Goal: Find contact information: Find contact information

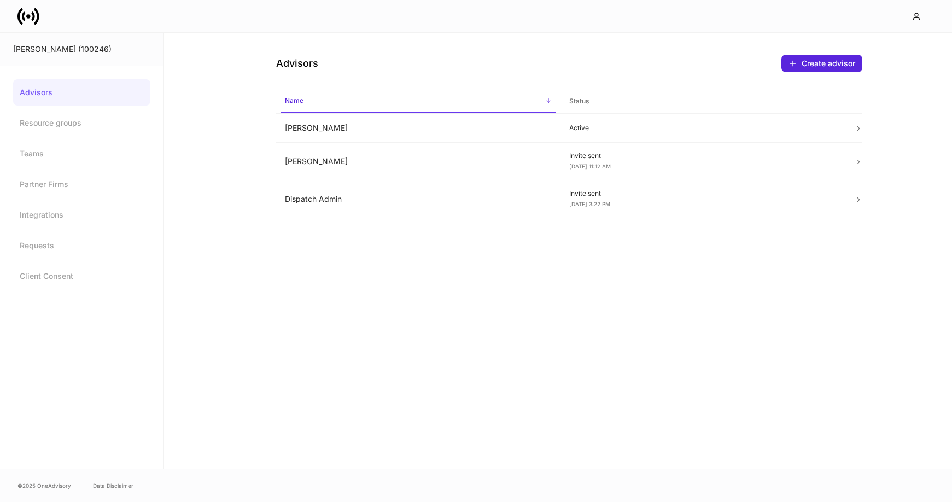
click at [34, 13] on icon at bounding box center [28, 16] width 22 height 22
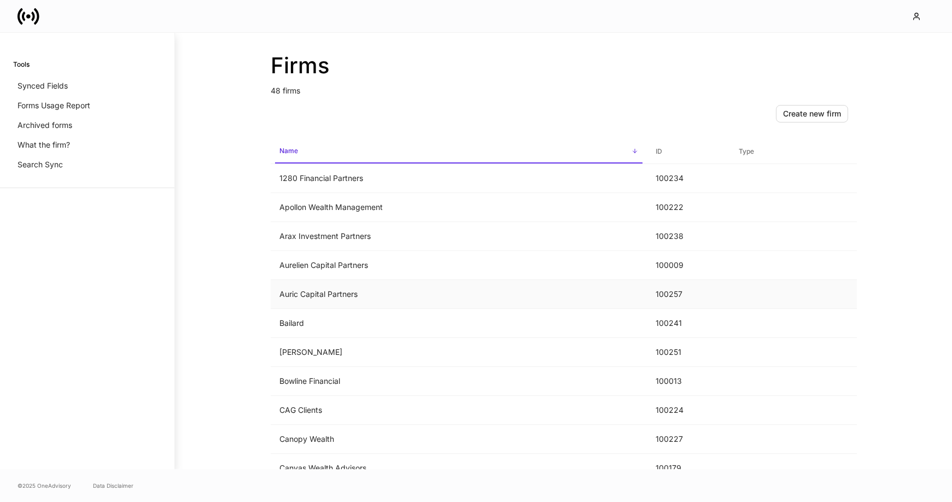
click at [347, 296] on td "Auric Capital Partners" at bounding box center [459, 294] width 376 height 29
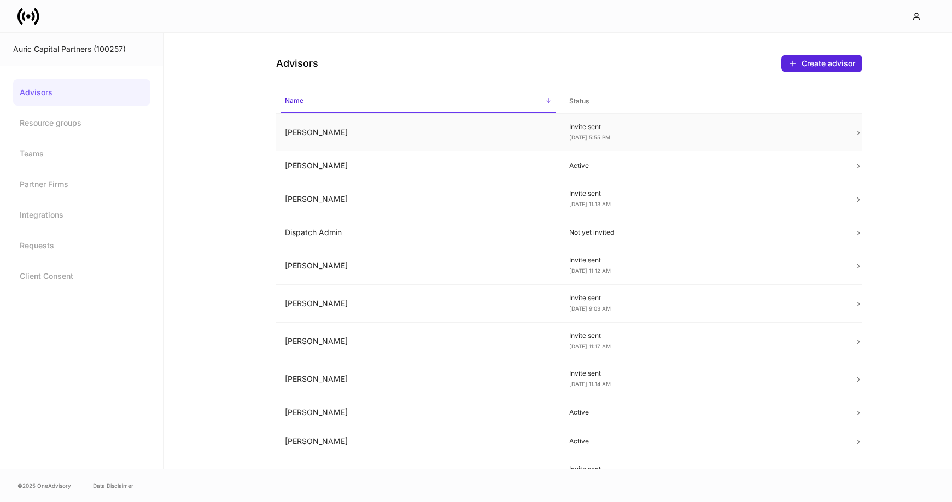
click at [474, 130] on td "[PERSON_NAME]" at bounding box center [418, 133] width 285 height 38
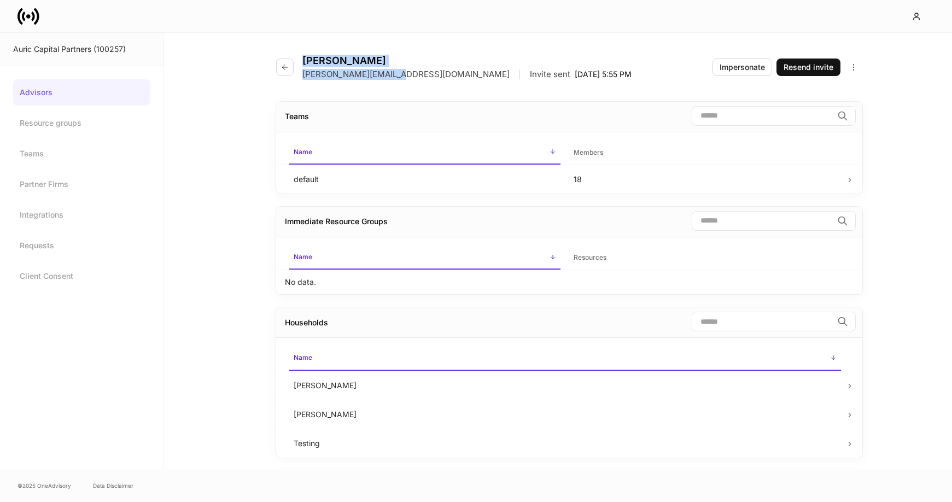
drag, startPoint x: 303, startPoint y: 58, endPoint x: 390, endPoint y: 75, distance: 88.0
click at [391, 74] on div "[PERSON_NAME] [PERSON_NAME][EMAIL_ADDRESS][DOMAIN_NAME] | Invite sent [DATE] 5:…" at bounding box center [466, 67] width 329 height 25
copy div "[PERSON_NAME] [PERSON_NAME][EMAIL_ADDRESS][DOMAIN_NAME]"
click at [289, 66] on button "button" at bounding box center [284, 66] width 17 height 17
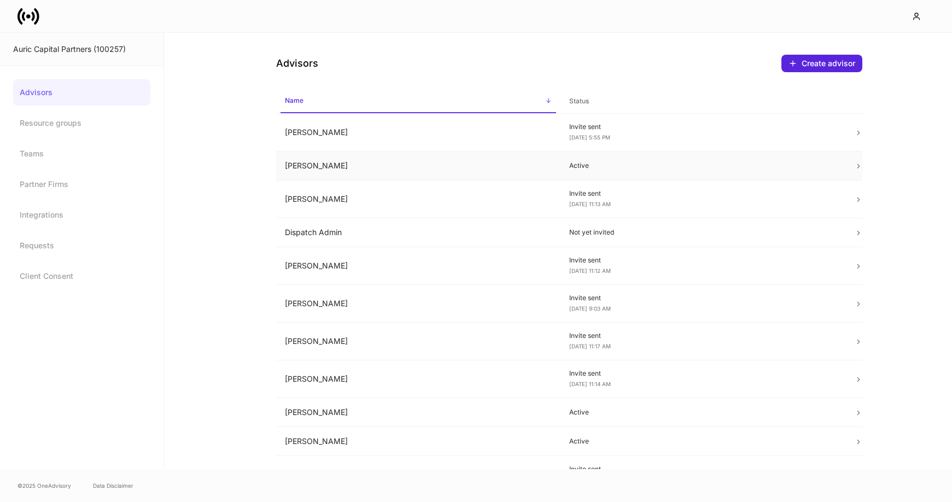
click at [380, 165] on td "[PERSON_NAME]" at bounding box center [418, 165] width 285 height 29
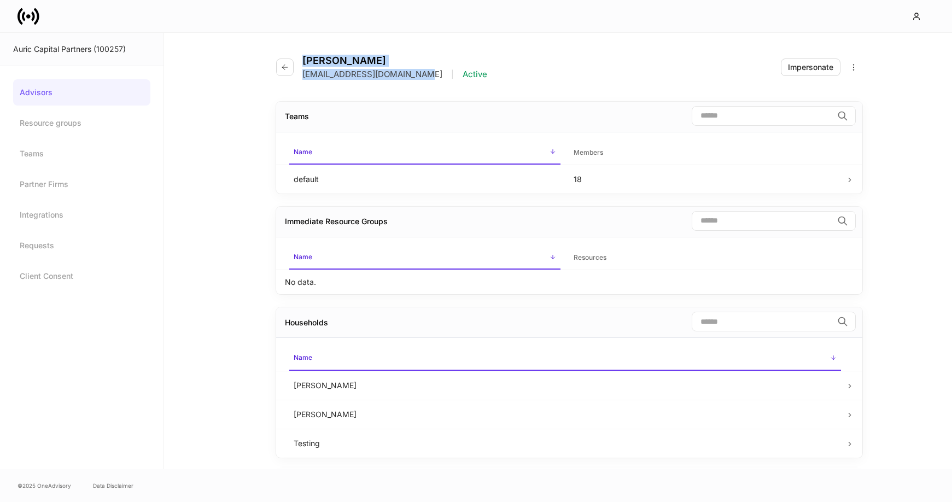
drag, startPoint x: 303, startPoint y: 61, endPoint x: 415, endPoint y: 69, distance: 112.9
click at [415, 69] on div "[PERSON_NAME] [PERSON_NAME][EMAIL_ADDRESS][DOMAIN_NAME] | Active" at bounding box center [394, 67] width 185 height 25
copy div "[PERSON_NAME] [PERSON_NAME][EMAIL_ADDRESS][DOMAIN_NAME]"
click at [285, 66] on icon "button" at bounding box center [284, 67] width 9 height 9
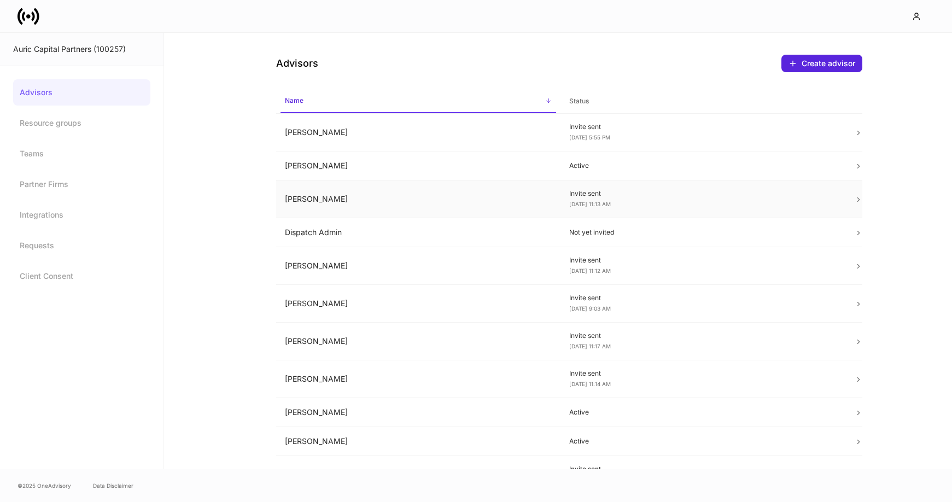
click at [360, 195] on td "[PERSON_NAME]" at bounding box center [418, 199] width 285 height 38
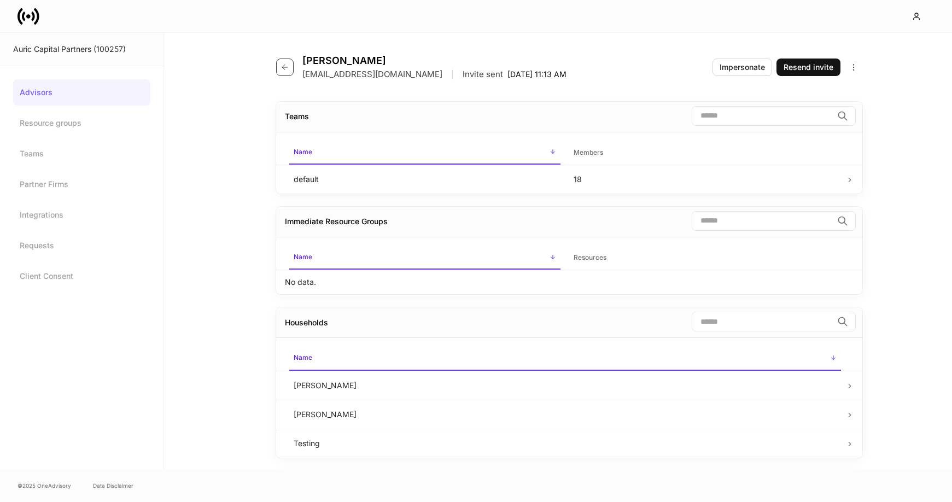
click at [283, 68] on icon "button" at bounding box center [284, 67] width 9 height 9
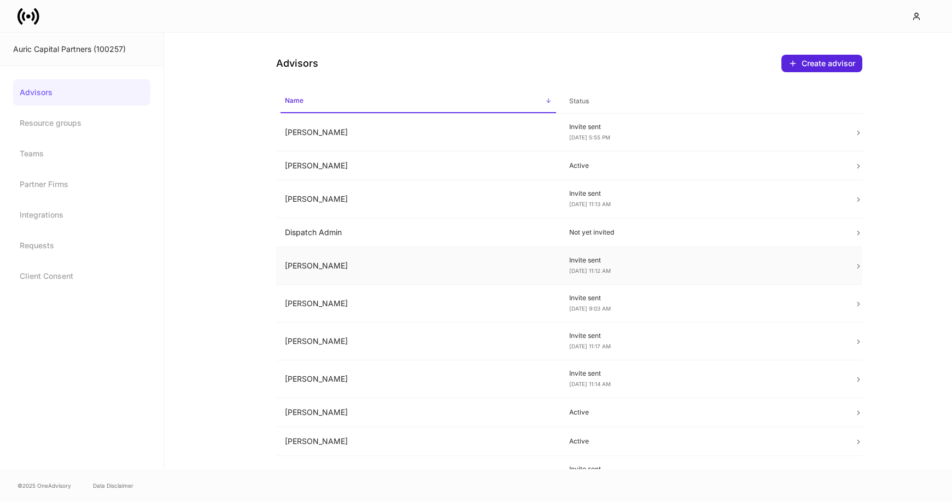
click at [362, 261] on td "[PERSON_NAME]" at bounding box center [418, 266] width 285 height 38
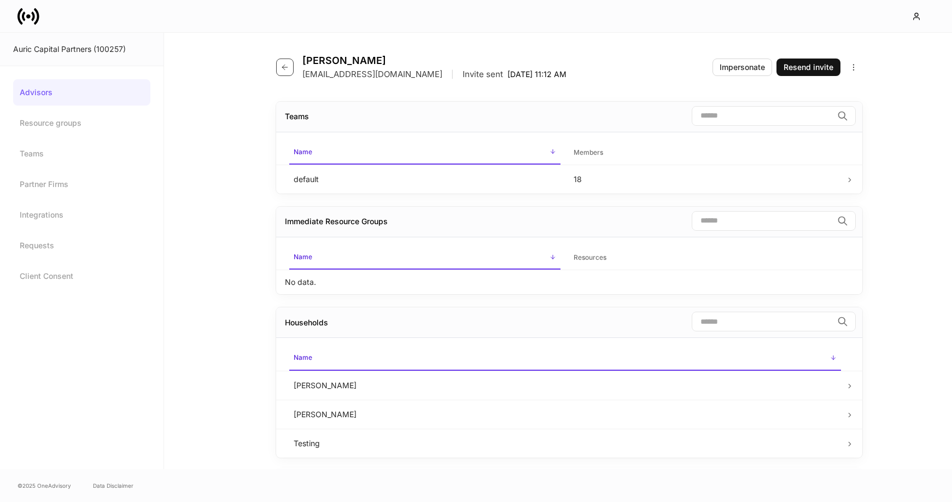
click at [283, 64] on icon "button" at bounding box center [284, 67] width 9 height 9
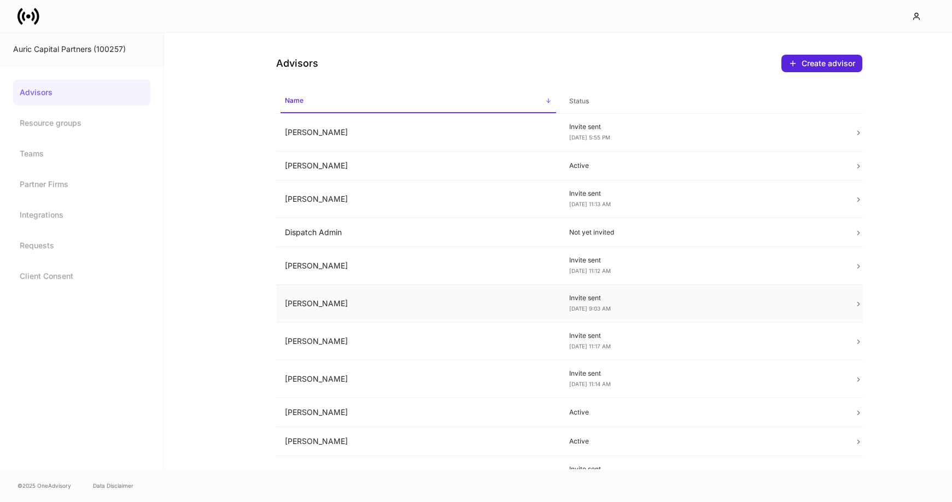
scroll to position [1, 0]
click at [332, 301] on td "[PERSON_NAME]" at bounding box center [418, 303] width 285 height 38
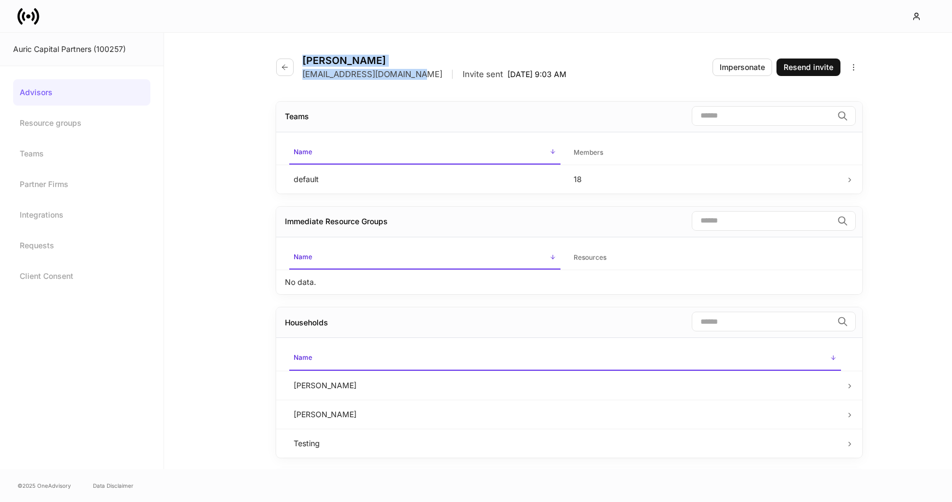
drag, startPoint x: 303, startPoint y: 60, endPoint x: 400, endPoint y: 80, distance: 99.4
click at [410, 72] on div "[PERSON_NAME] [EMAIL_ADDRESS][DOMAIN_NAME] | Invite sent [DATE] 9:03 AM" at bounding box center [434, 67] width 264 height 25
copy div "[PERSON_NAME] [EMAIL_ADDRESS][DOMAIN_NAME]"
click at [288, 67] on icon "button" at bounding box center [284, 67] width 9 height 9
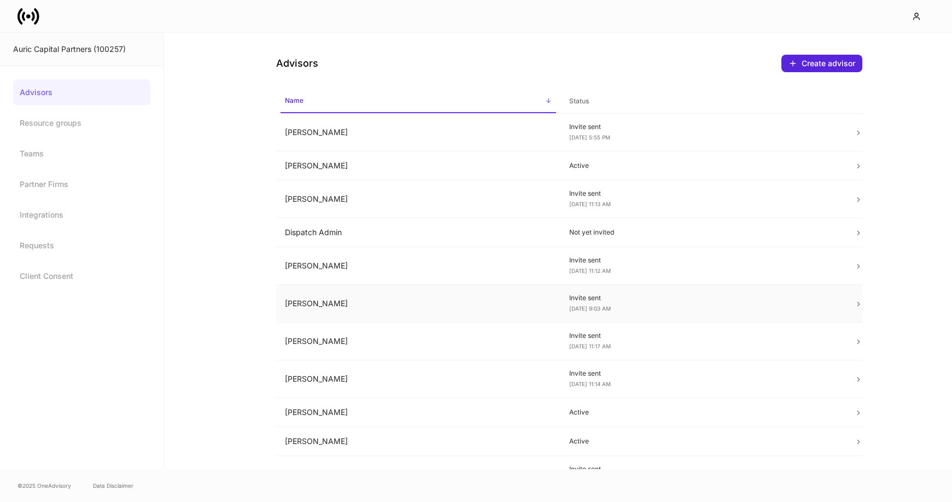
scroll to position [45, 0]
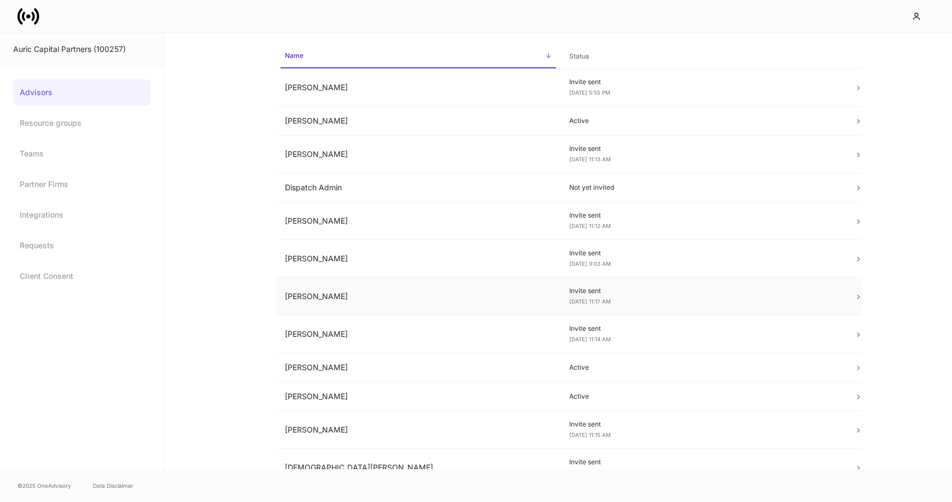
click at [369, 294] on td "[PERSON_NAME]" at bounding box center [418, 297] width 285 height 38
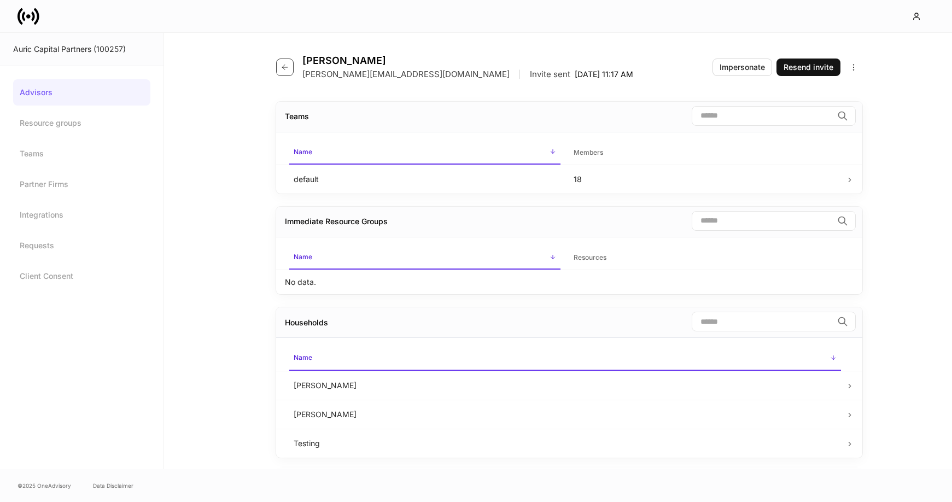
click at [287, 68] on icon "button" at bounding box center [284, 67] width 9 height 9
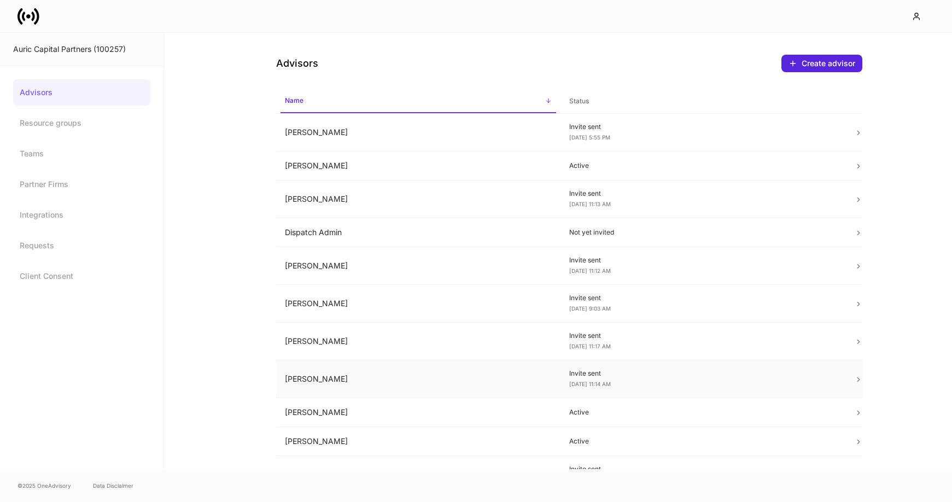
scroll to position [3, 0]
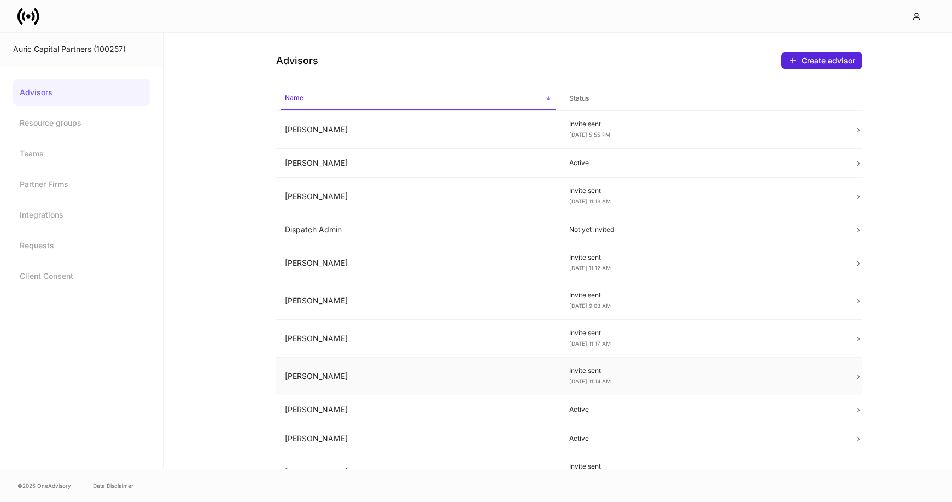
click at [401, 376] on td "[PERSON_NAME]" at bounding box center [418, 376] width 285 height 38
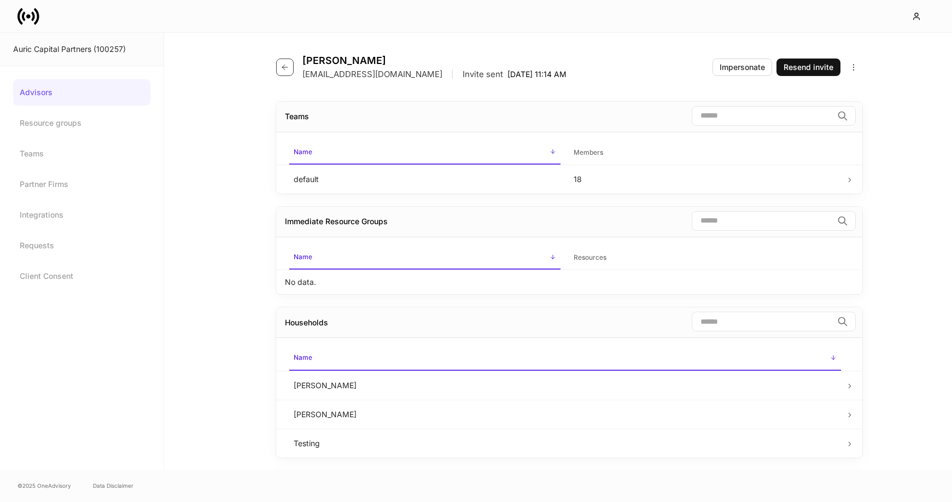
click at [281, 70] on icon "button" at bounding box center [284, 67] width 9 height 9
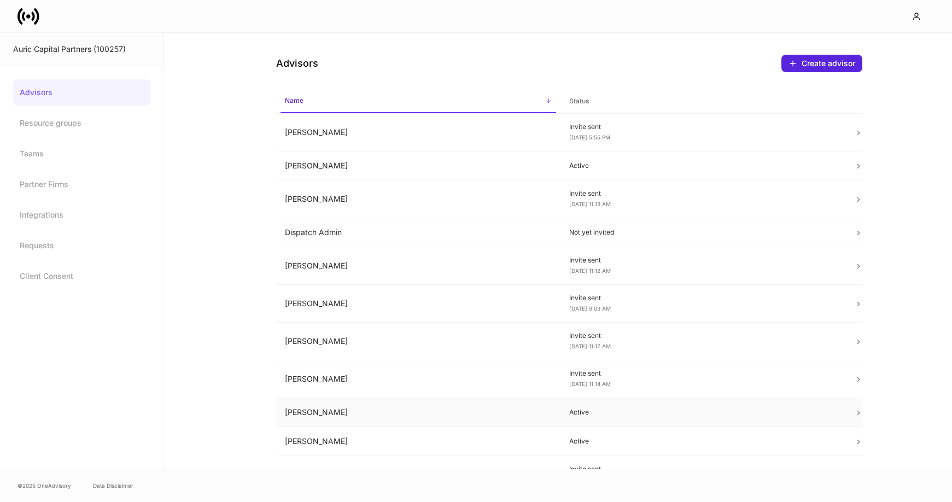
click at [331, 418] on td "[PERSON_NAME]" at bounding box center [418, 412] width 285 height 29
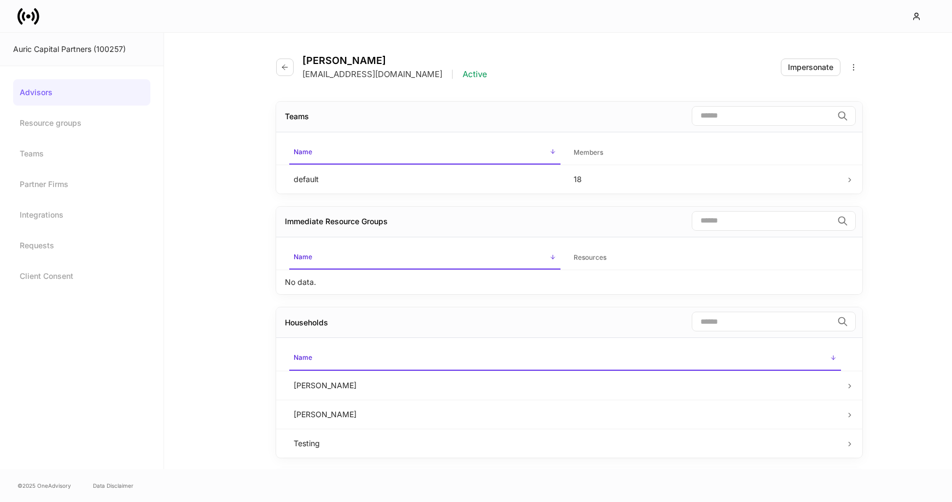
drag, startPoint x: 304, startPoint y: 61, endPoint x: 444, endPoint y: 74, distance: 140.5
click at [444, 74] on div "[PERSON_NAME] [PERSON_NAME][EMAIL_ADDRESS][DOMAIN_NAME] | Active" at bounding box center [394, 67] width 185 height 25
copy div "[PERSON_NAME] [PERSON_NAME][EMAIL_ADDRESS][DOMAIN_NAME]"
click at [285, 66] on icon "button" at bounding box center [284, 67] width 9 height 9
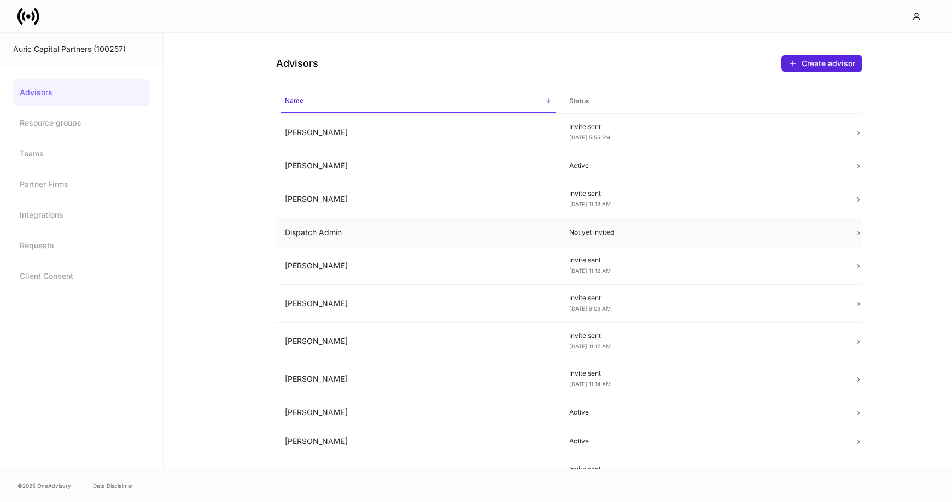
scroll to position [4, 0]
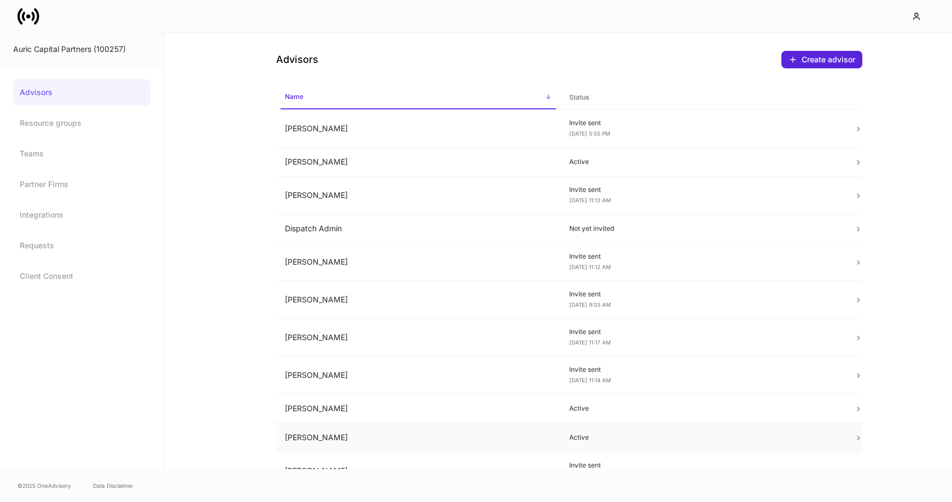
click at [347, 437] on td "[PERSON_NAME]" at bounding box center [418, 437] width 285 height 29
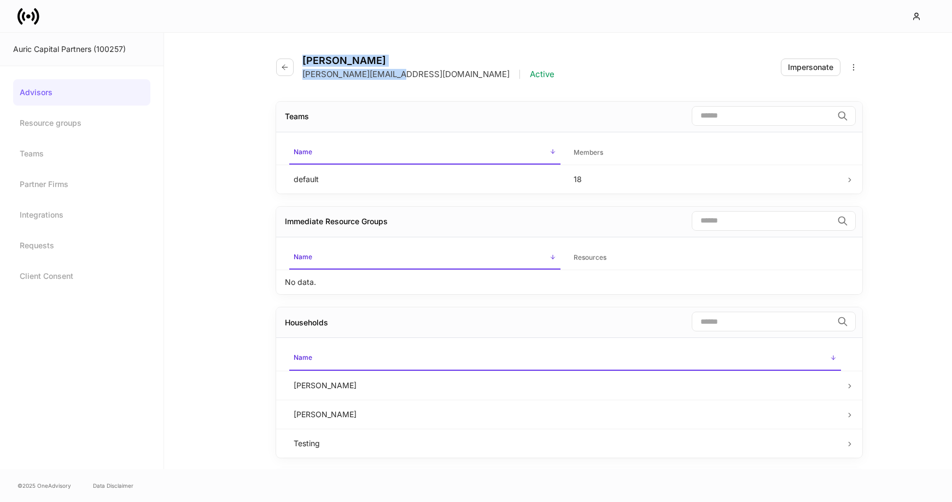
drag, startPoint x: 304, startPoint y: 60, endPoint x: 389, endPoint y: 73, distance: 85.7
click at [389, 73] on div "[PERSON_NAME] [PERSON_NAME][EMAIL_ADDRESS][DOMAIN_NAME] | Active" at bounding box center [428, 67] width 252 height 25
copy div "[PERSON_NAME] [PERSON_NAME][EMAIL_ADDRESS][DOMAIN_NAME]"
click at [288, 71] on icon "button" at bounding box center [284, 67] width 9 height 9
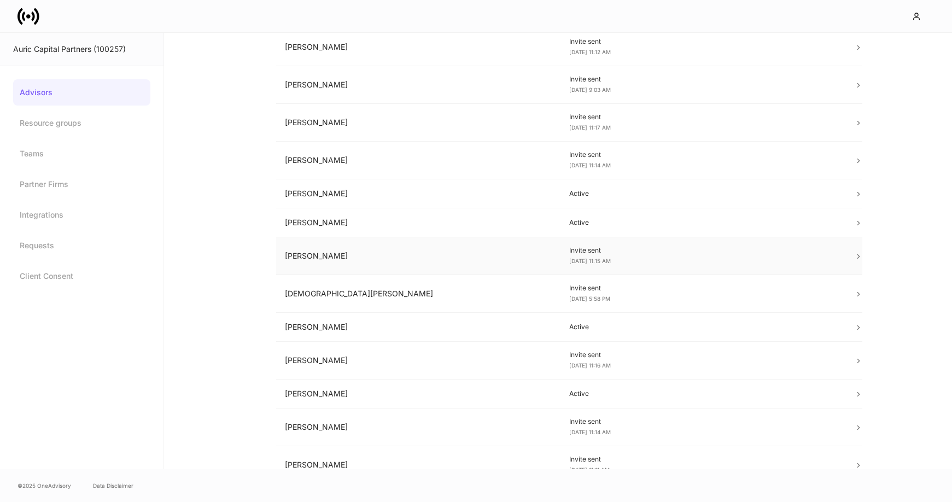
scroll to position [221, 0]
click at [366, 247] on td "[PERSON_NAME]" at bounding box center [418, 254] width 285 height 38
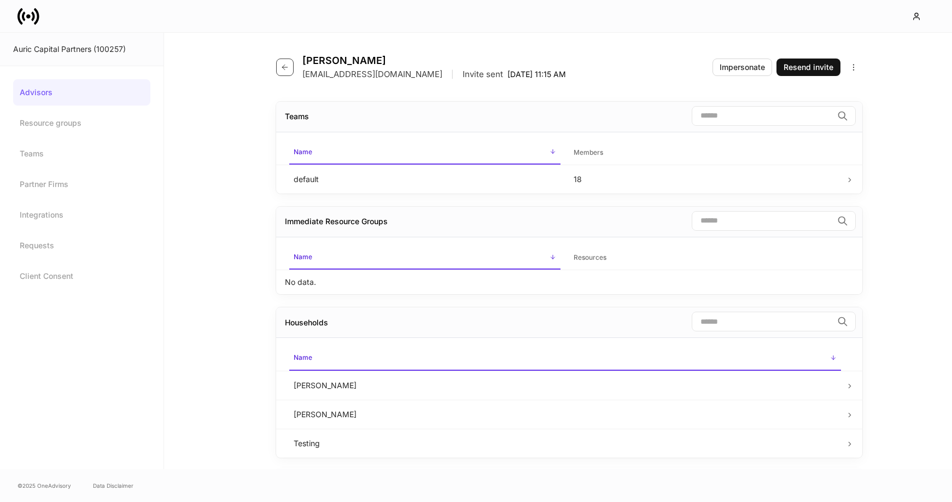
click at [289, 66] on button "button" at bounding box center [284, 66] width 17 height 17
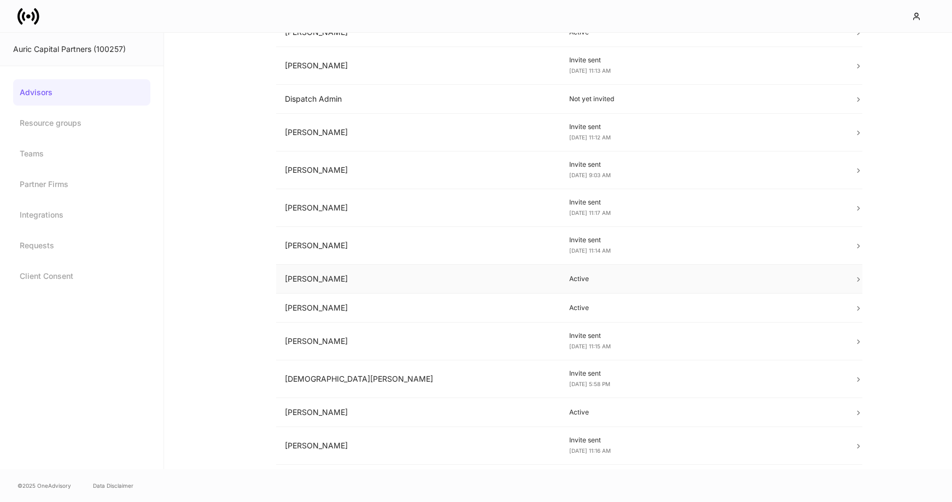
scroll to position [138, 0]
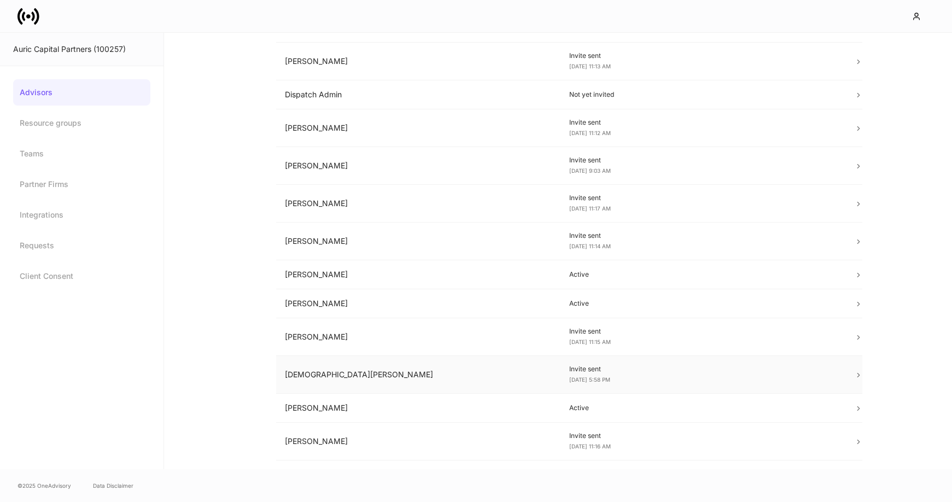
click at [366, 373] on td "[DEMOGRAPHIC_DATA][PERSON_NAME]" at bounding box center [418, 375] width 285 height 38
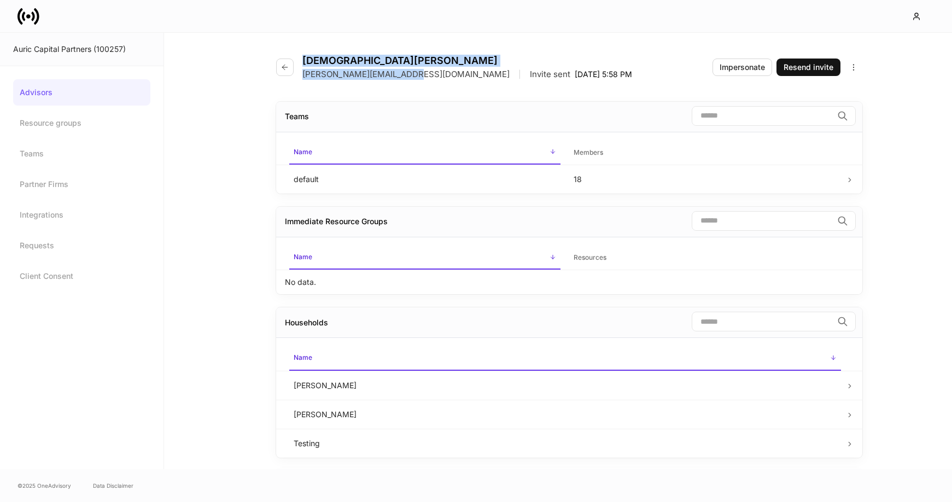
drag, startPoint x: 303, startPoint y: 61, endPoint x: 399, endPoint y: 72, distance: 96.3
click at [399, 72] on div "[PERSON_NAME] [PERSON_NAME][EMAIL_ADDRESS][DOMAIN_NAME] | Invite sent [DATE] 5:…" at bounding box center [467, 67] width 330 height 25
copy div "[PERSON_NAME] [PERSON_NAME][EMAIL_ADDRESS][DOMAIN_NAME]"
click at [281, 69] on icon "button" at bounding box center [284, 67] width 9 height 9
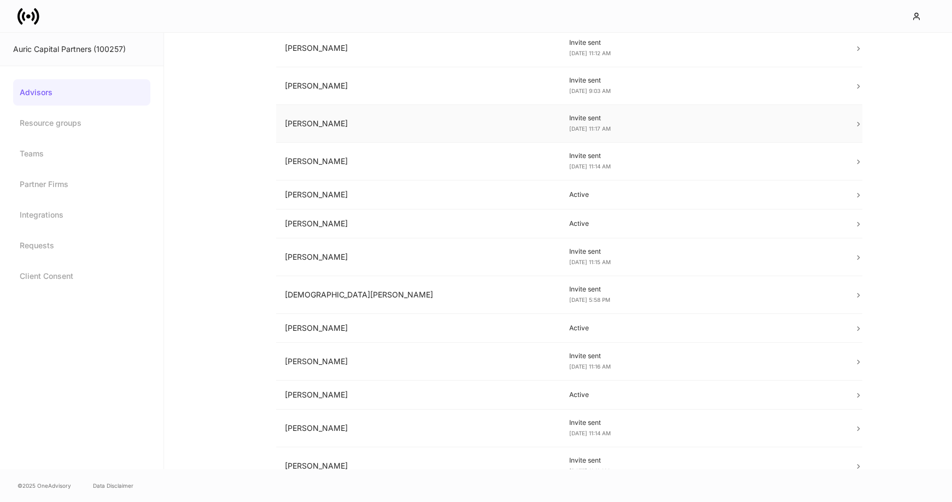
scroll to position [262, 0]
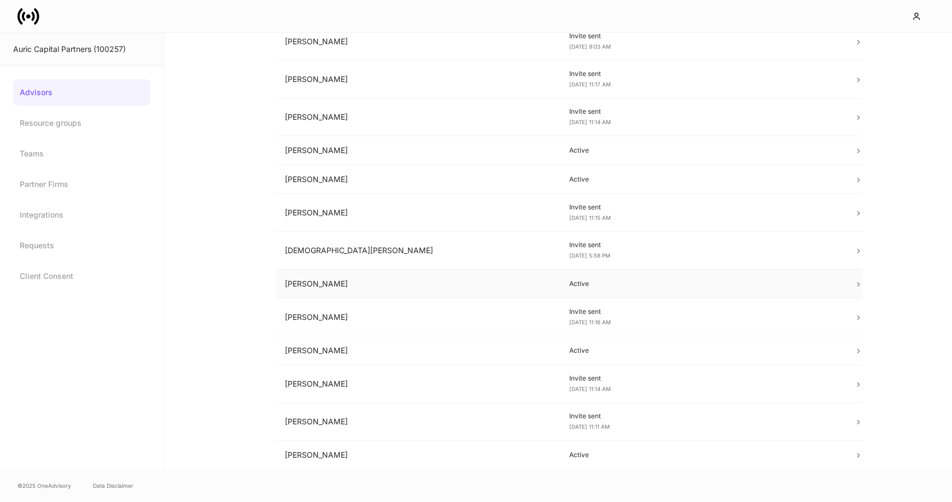
click at [322, 283] on td "[PERSON_NAME]" at bounding box center [418, 283] width 285 height 29
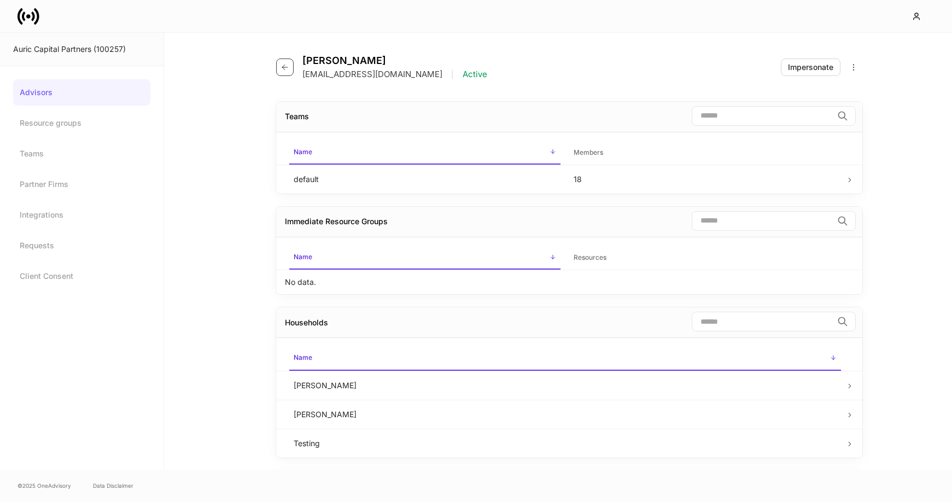
click at [277, 72] on button "button" at bounding box center [284, 66] width 17 height 17
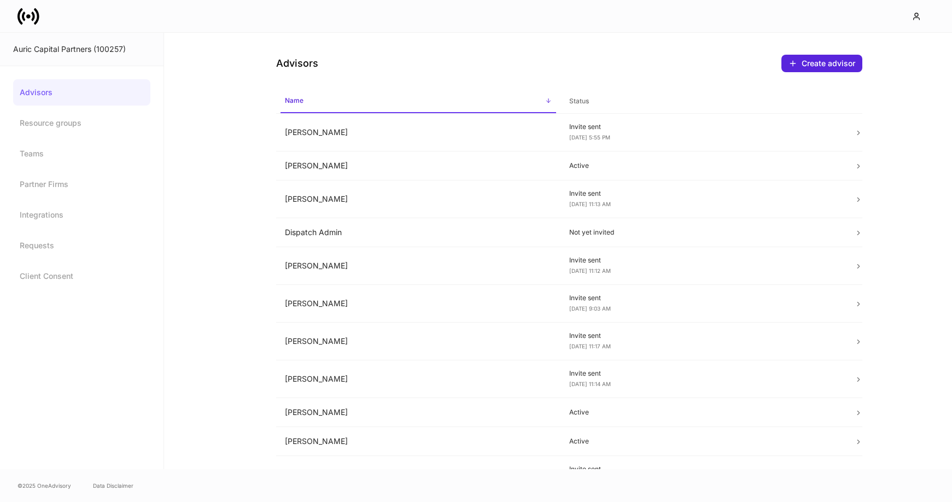
scroll to position [262, 0]
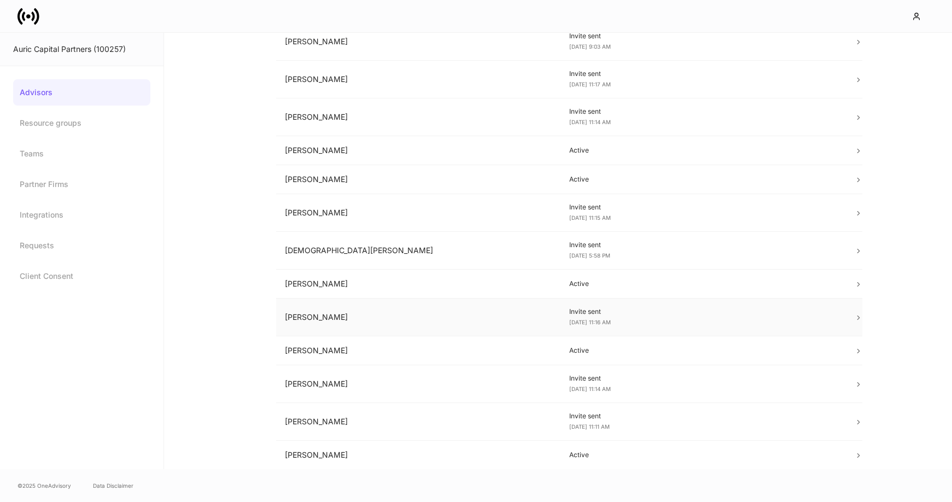
click at [331, 313] on td "[PERSON_NAME]" at bounding box center [418, 317] width 285 height 38
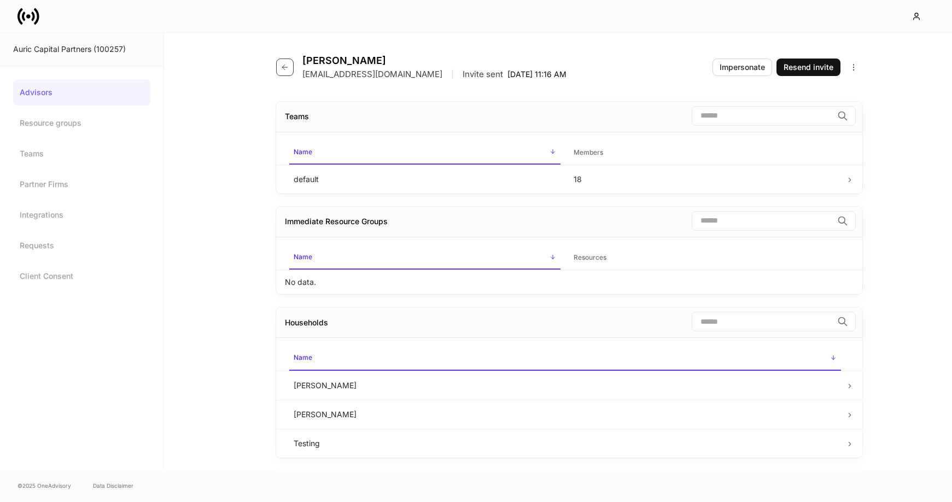
click at [288, 68] on icon "button" at bounding box center [284, 67] width 9 height 9
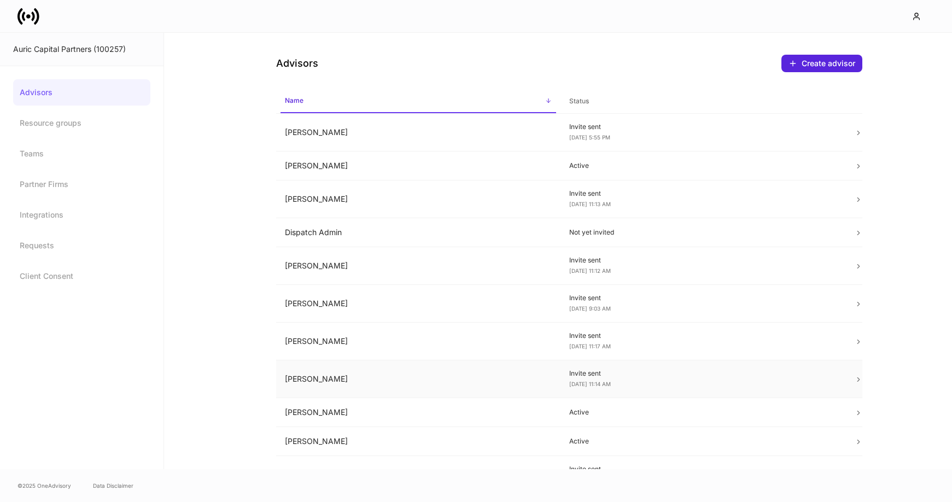
scroll to position [262, 0]
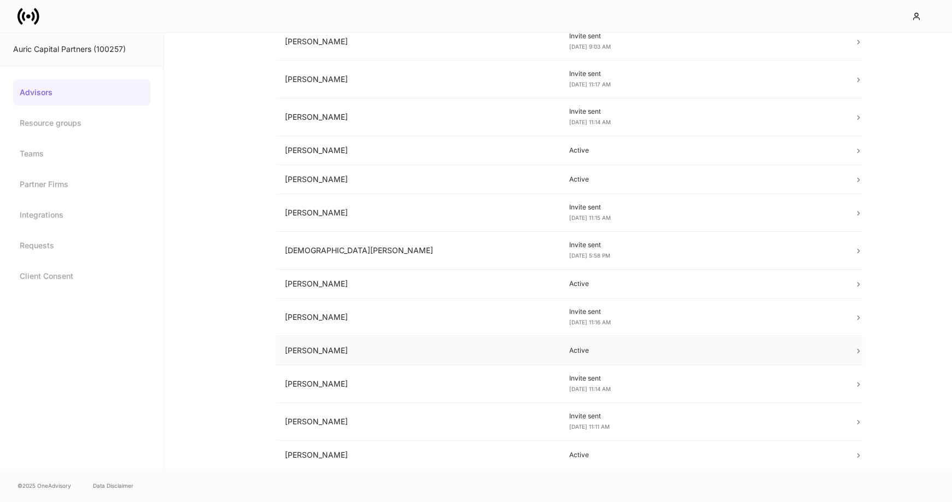
click at [339, 355] on td "[PERSON_NAME]" at bounding box center [418, 350] width 285 height 29
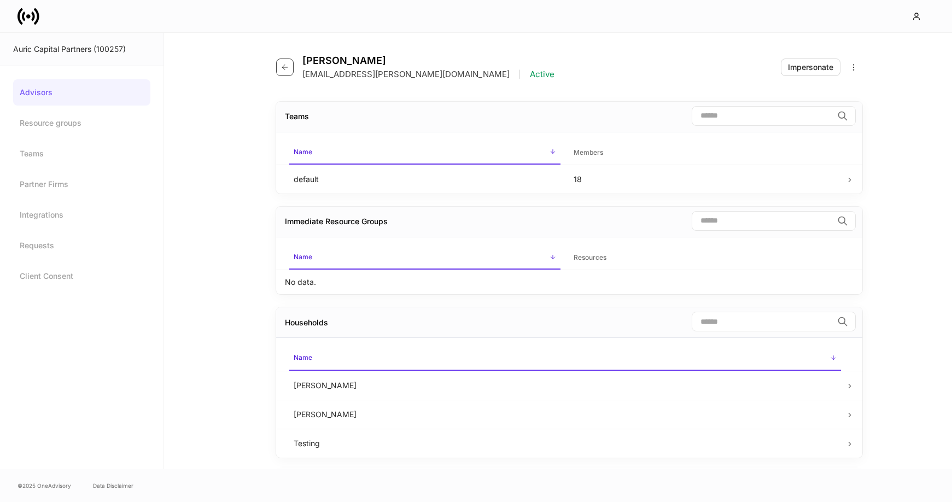
click at [287, 69] on icon "button" at bounding box center [284, 67] width 9 height 9
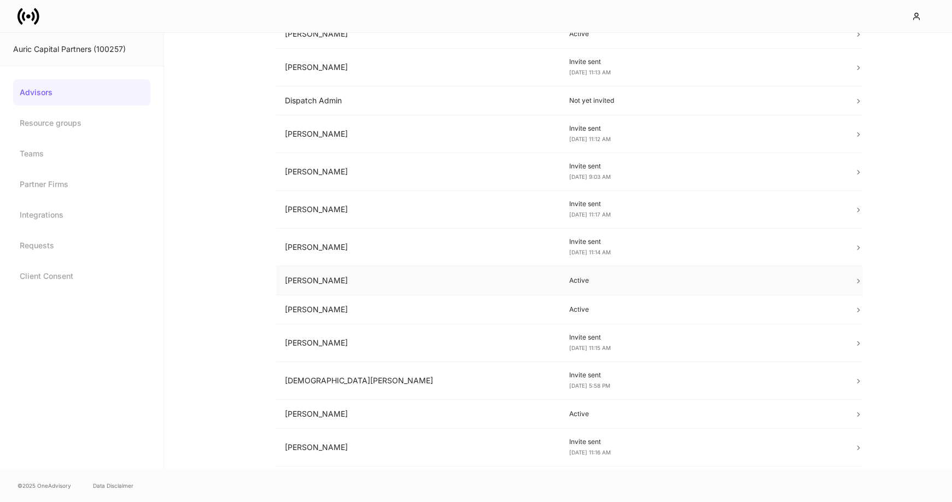
scroll to position [262, 0]
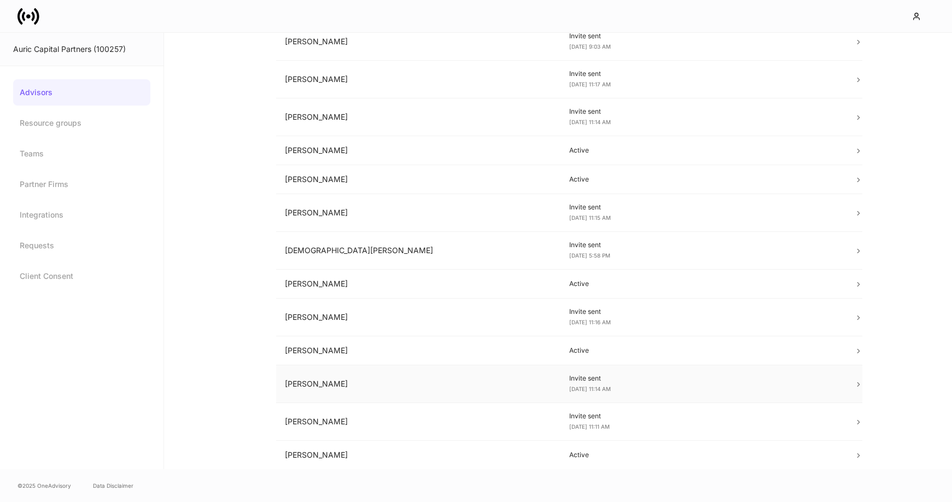
click at [342, 380] on td "[PERSON_NAME]" at bounding box center [418, 384] width 285 height 38
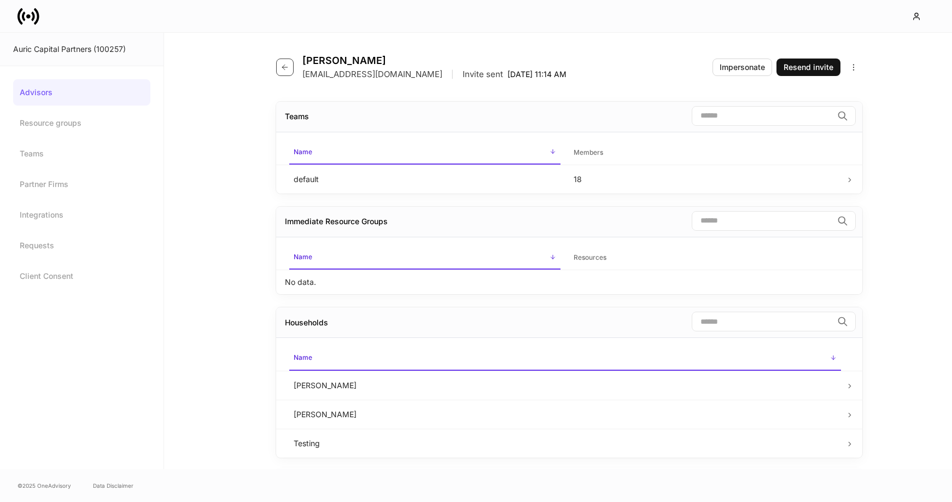
click at [289, 66] on button "button" at bounding box center [284, 66] width 17 height 17
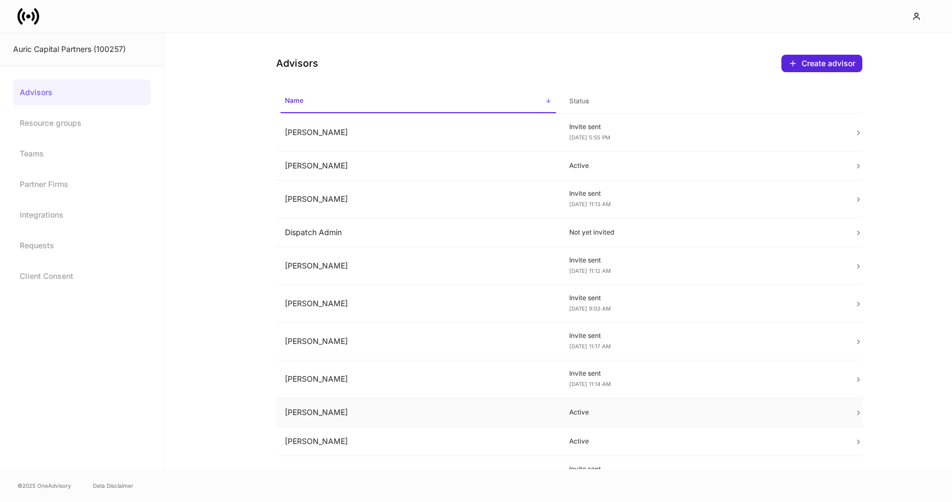
scroll to position [262, 0]
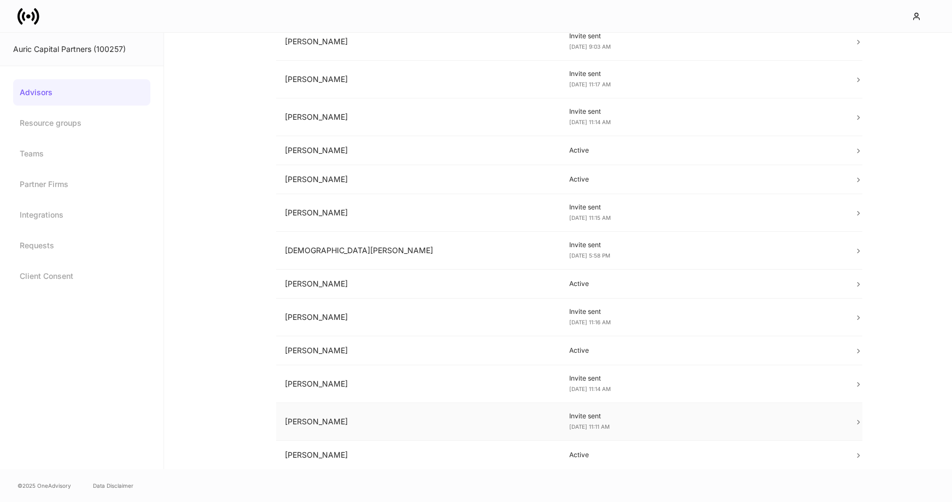
click at [337, 420] on td "[PERSON_NAME]" at bounding box center [418, 422] width 285 height 38
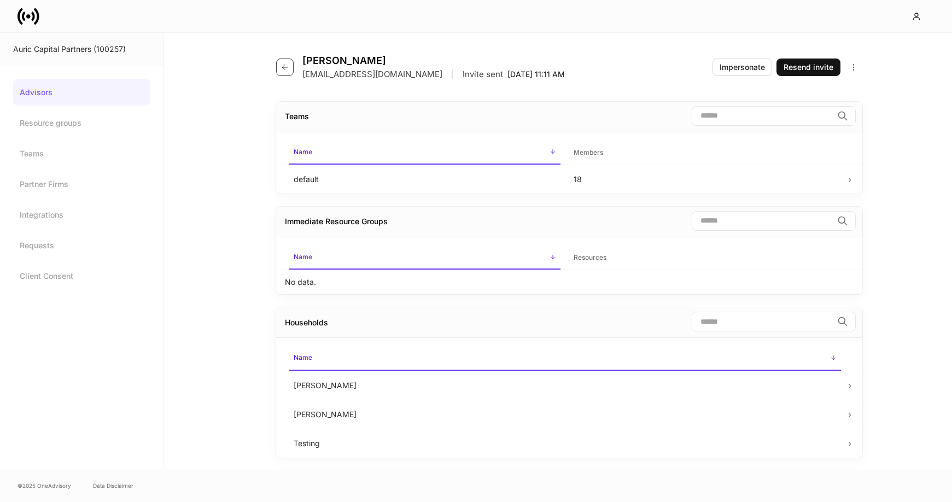
click at [286, 69] on icon "button" at bounding box center [284, 67] width 9 height 9
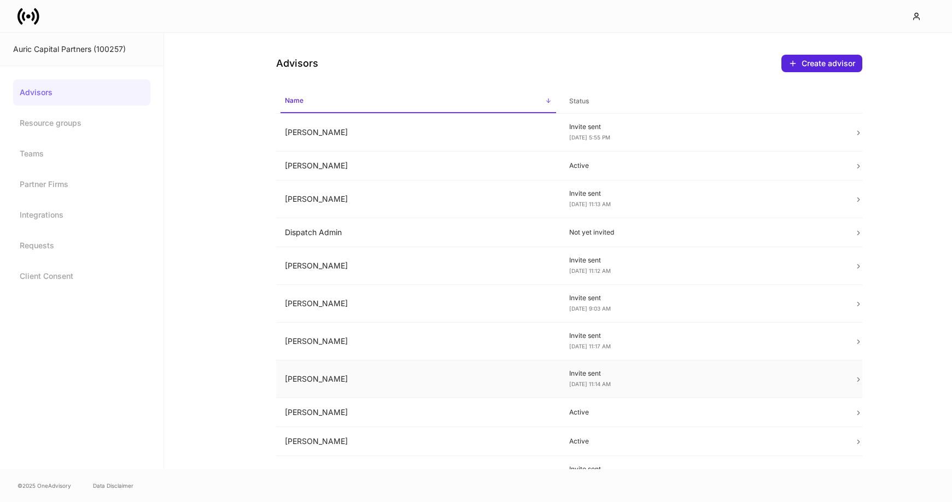
scroll to position [262, 0]
